Goal: Task Accomplishment & Management: Manage account settings

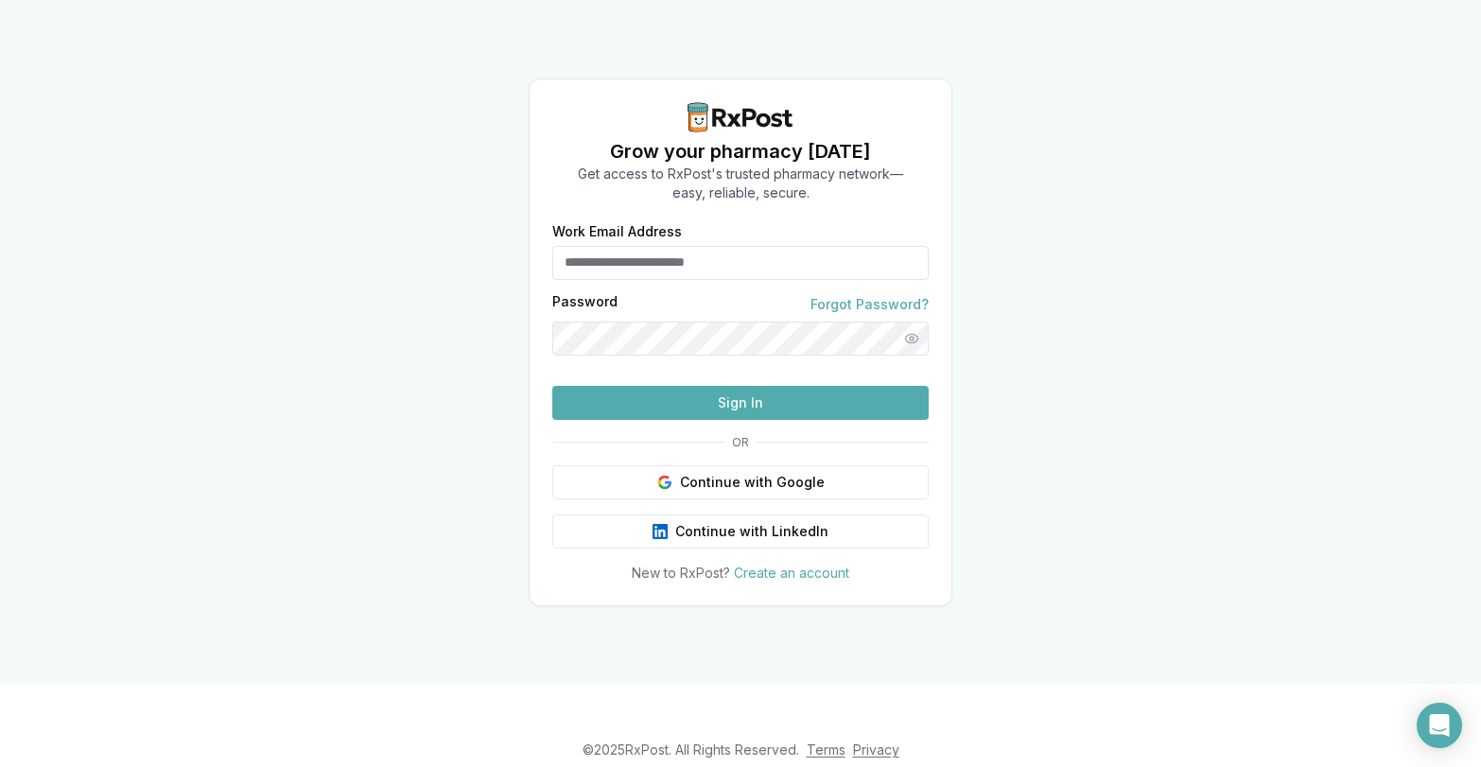
click at [658, 246] on input "Work Email Address" at bounding box center [740, 263] width 376 height 34
click at [691, 246] on input "Work Email Address" at bounding box center [740, 263] width 376 height 34
